Goal: Find specific page/section: Find specific page/section

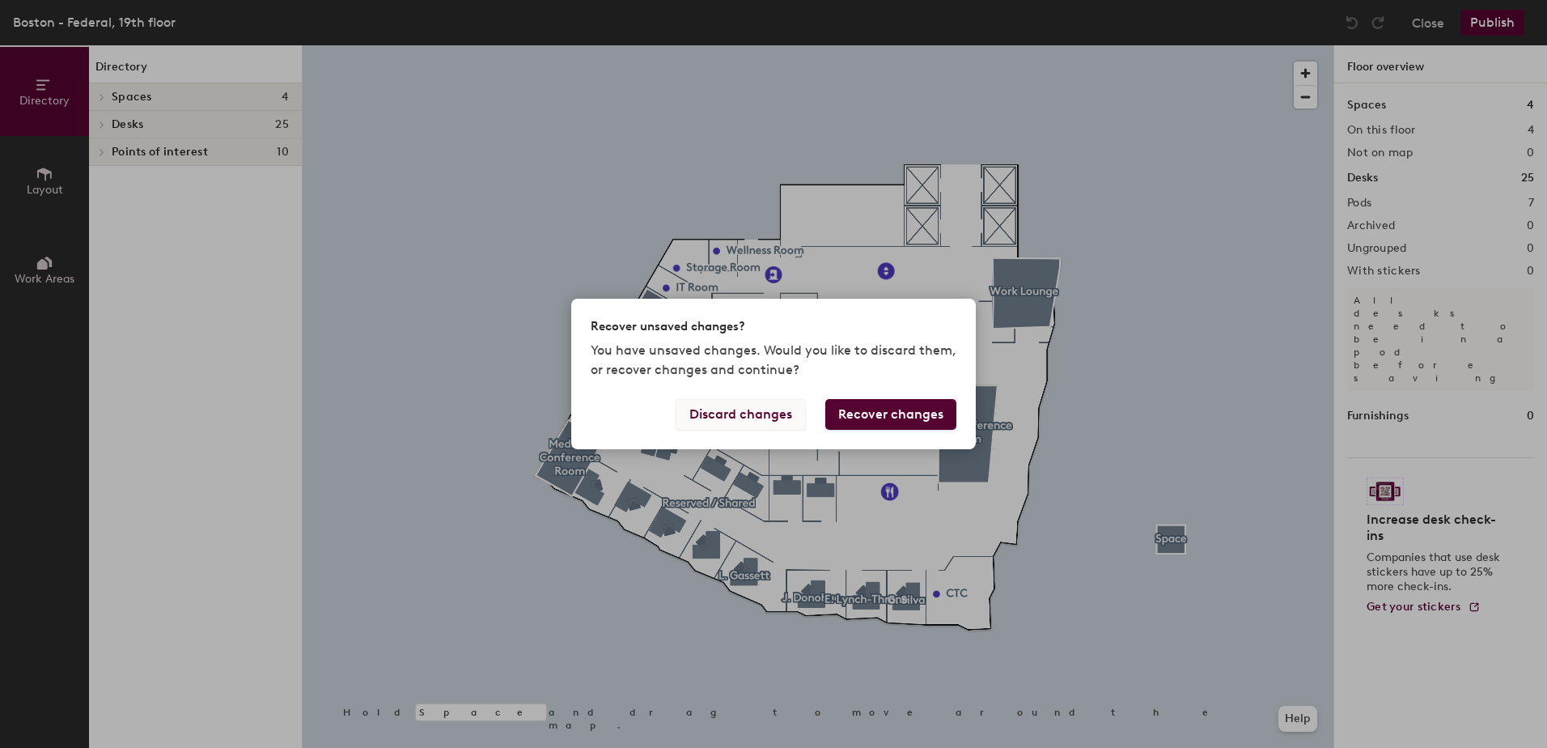
click at [700, 427] on button "Discard changes" at bounding box center [741, 414] width 130 height 31
